Goal: Task Accomplishment & Management: Complete application form

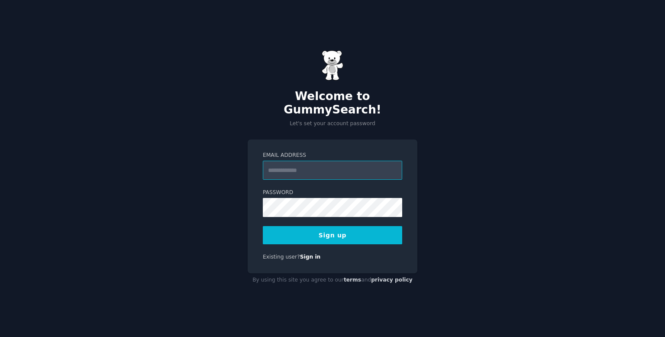
click at [319, 167] on input "Email Address" at bounding box center [332, 170] width 139 height 19
type input "**********"
click at [302, 189] on label "Password" at bounding box center [332, 193] width 139 height 8
click at [312, 226] on button "Sign up" at bounding box center [332, 235] width 139 height 18
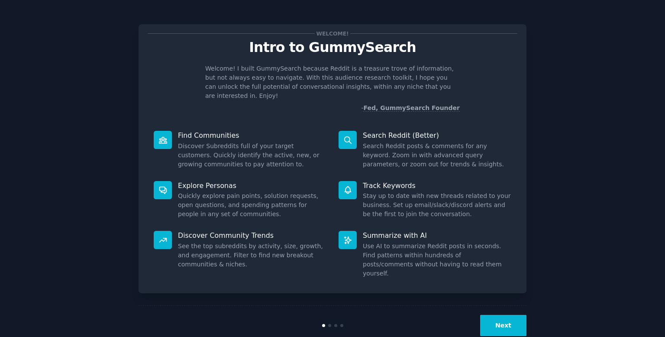
scroll to position [2, 0]
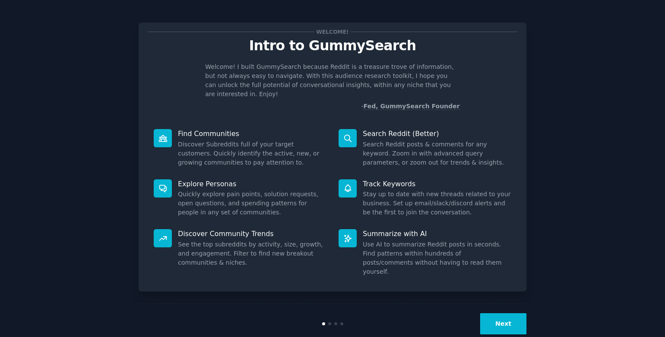
click at [495, 313] on button "Next" at bounding box center [503, 323] width 46 height 21
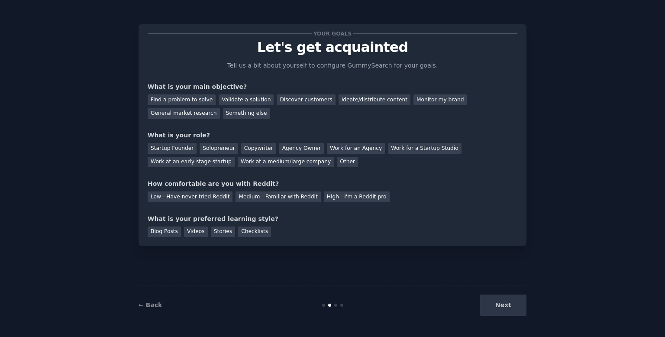
click at [495, 310] on div "Next" at bounding box center [461, 304] width 129 height 21
click at [507, 301] on div "Next" at bounding box center [461, 304] width 129 height 21
click at [207, 104] on div "Find a problem to solve" at bounding box center [182, 99] width 68 height 11
click at [219, 103] on div "Validate a solution" at bounding box center [246, 99] width 55 height 11
click at [279, 100] on div "Discover customers" at bounding box center [306, 99] width 58 height 11
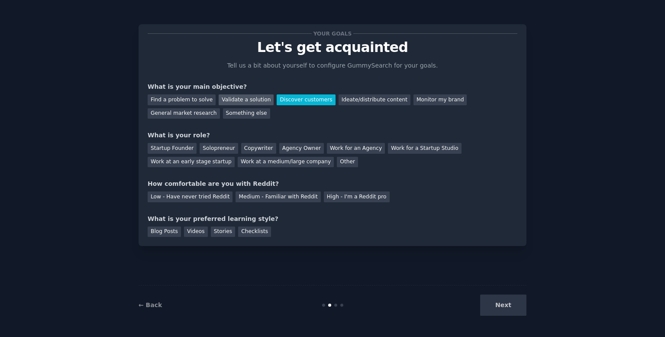
click at [228, 99] on div "Validate a solution" at bounding box center [246, 99] width 55 height 11
click at [303, 99] on div "Discover customers" at bounding box center [306, 99] width 58 height 11
click at [163, 147] on div "Startup Founder" at bounding box center [172, 148] width 49 height 11
click at [217, 200] on div "Low - Have never tried Reddit" at bounding box center [190, 196] width 85 height 11
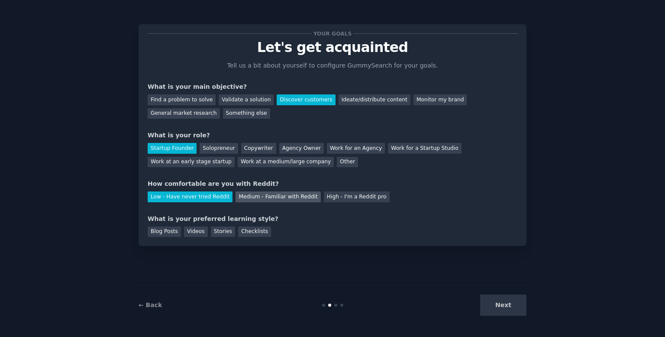
click at [261, 199] on div "Medium - Familiar with Reddit" at bounding box center [277, 196] width 85 height 11
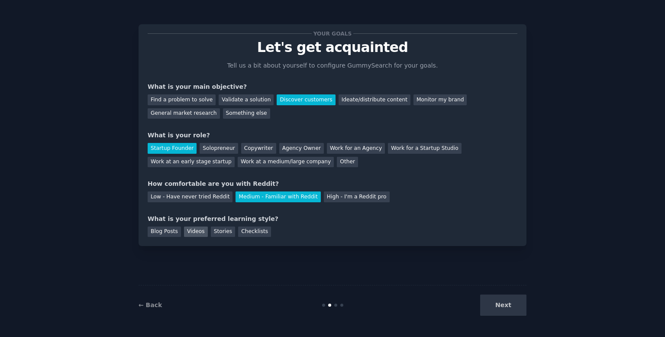
click at [203, 227] on div "Videos" at bounding box center [196, 231] width 24 height 11
click at [225, 230] on div "Stories" at bounding box center [223, 231] width 24 height 11
click at [247, 233] on div "Checklists" at bounding box center [254, 231] width 33 height 11
click at [513, 310] on button "Next" at bounding box center [503, 304] width 46 height 21
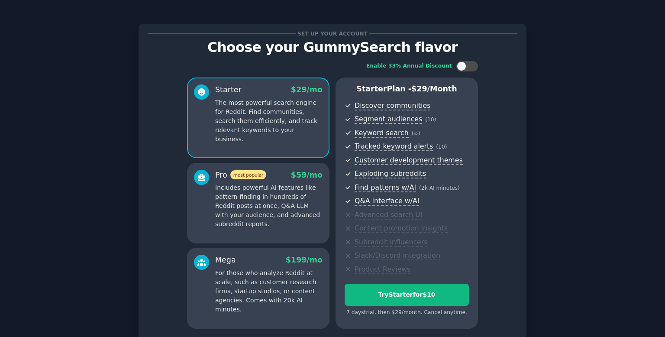
scroll to position [74, 0]
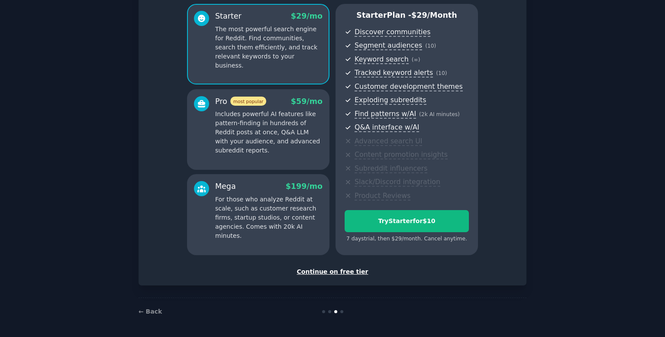
click at [335, 272] on div "Continue on free tier" at bounding box center [333, 271] width 370 height 9
